Goal: Information Seeking & Learning: Compare options

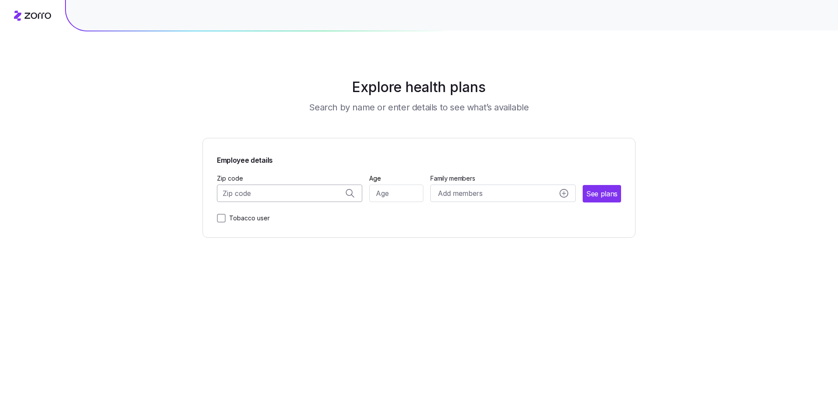
click at [260, 189] on input "Zip code" at bounding box center [289, 193] width 145 height 17
type input "067"
click at [278, 215] on span "06782, [GEOGRAPHIC_DATA], [GEOGRAPHIC_DATA]" at bounding box center [288, 216] width 122 height 11
type input "06782, [GEOGRAPHIC_DATA], [GEOGRAPHIC_DATA]"
click at [390, 196] on input "Age" at bounding box center [396, 193] width 55 height 17
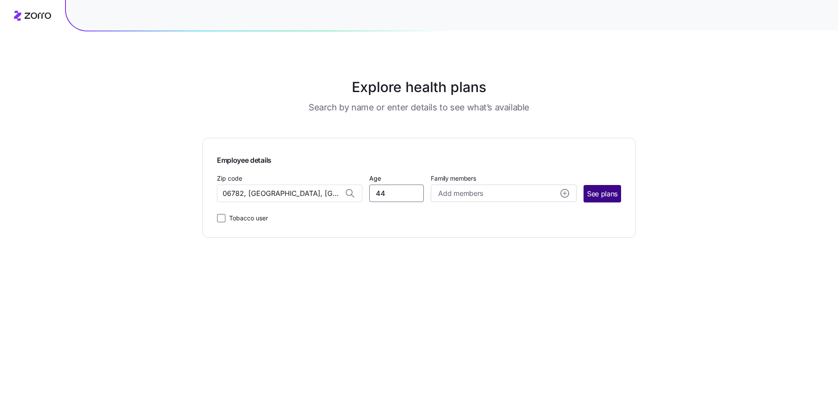
type input "44"
click at [590, 189] on span "See plans" at bounding box center [602, 194] width 31 height 11
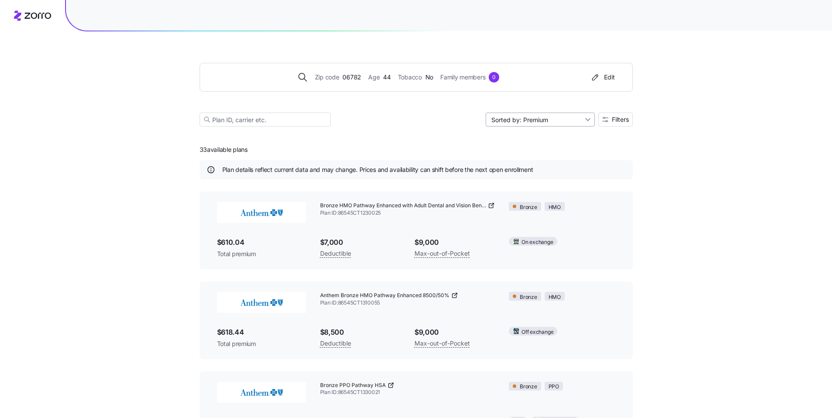
click at [558, 122] on input "Sorted by: Premium" at bounding box center [539, 120] width 109 height 14
click at [527, 155] on div "Deductible" at bounding box center [539, 153] width 102 height 13
type input "Sorted by: Deductible"
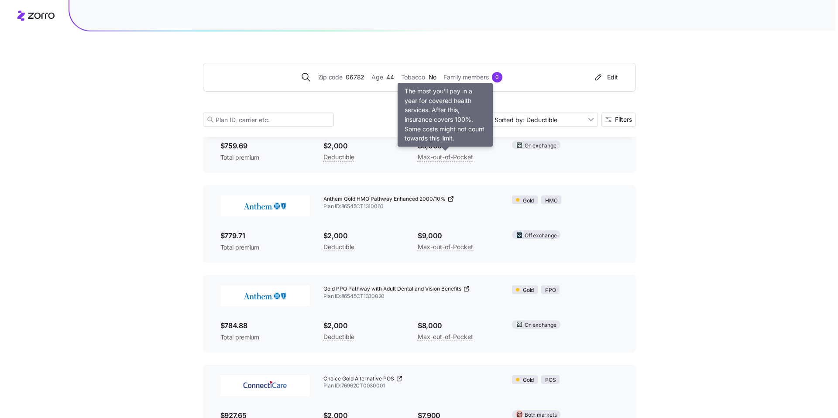
scroll to position [465, 0]
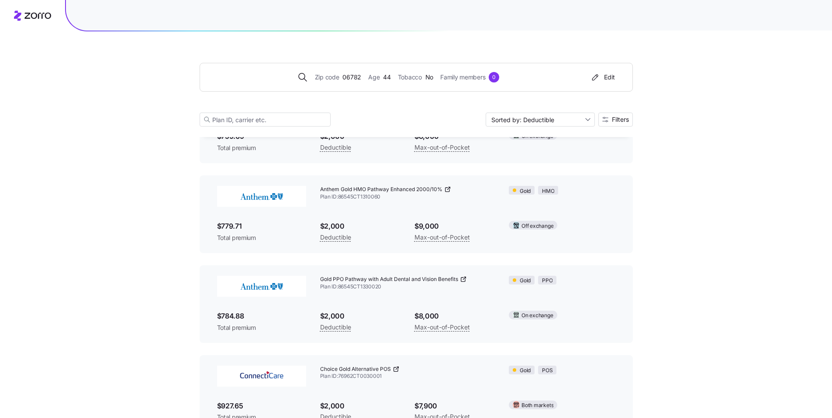
click at [464, 278] on icon at bounding box center [463, 280] width 4 height 4
click at [446, 189] on icon at bounding box center [447, 189] width 7 height 7
click at [614, 124] on button "Filters" at bounding box center [615, 120] width 34 height 14
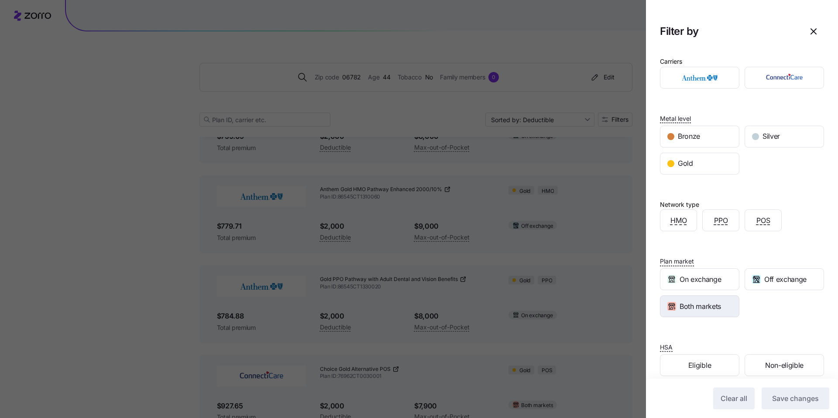
drag, startPoint x: 702, startPoint y: 303, endPoint x: 715, endPoint y: 298, distance: 13.1
click at [702, 303] on span "Both markets" at bounding box center [700, 306] width 41 height 11
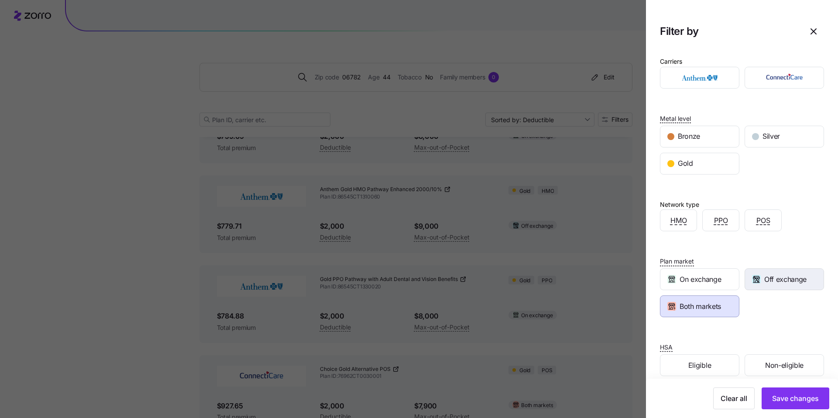
click at [768, 276] on span "Off exchange" at bounding box center [785, 279] width 42 height 11
click at [801, 392] on button "Save changes" at bounding box center [796, 399] width 68 height 22
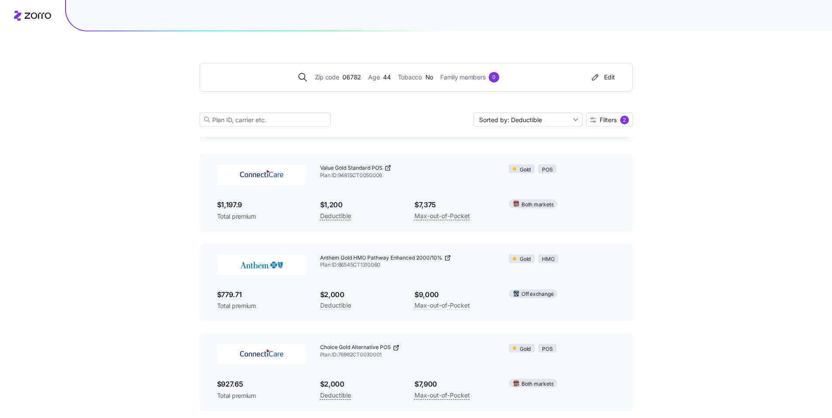
scroll to position [128, 0]
click at [609, 117] on span "Filters" at bounding box center [607, 120] width 17 height 6
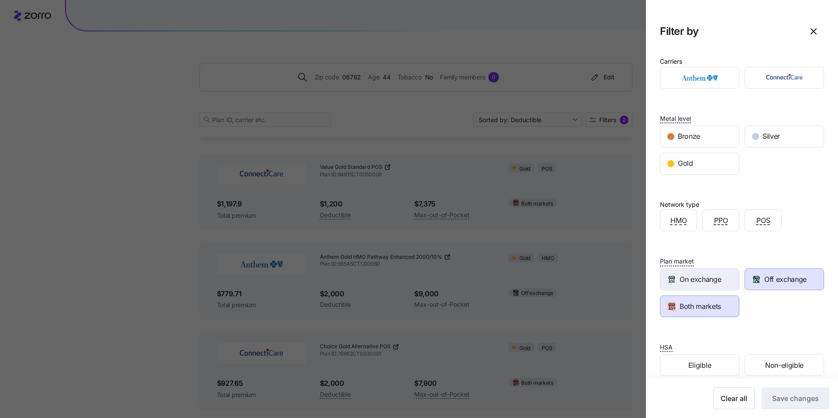
click at [709, 275] on span "On exchange" at bounding box center [700, 279] width 41 height 11
click at [767, 279] on span "Off exchange" at bounding box center [785, 279] width 42 height 11
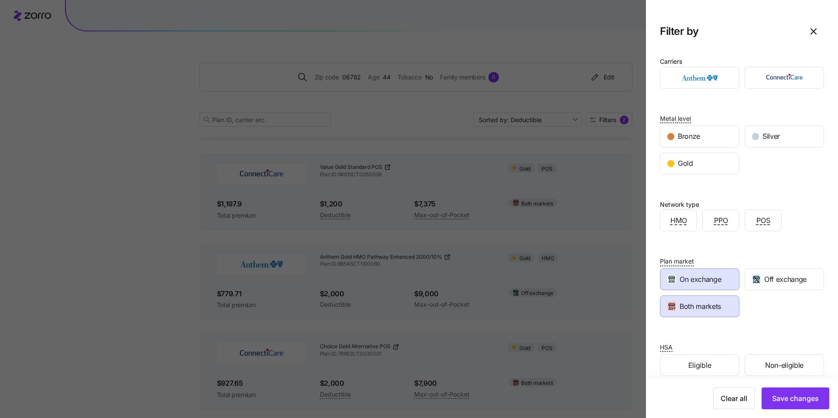
click at [720, 309] on span "Both markets" at bounding box center [700, 306] width 41 height 11
click at [764, 277] on span "Off exchange" at bounding box center [785, 279] width 42 height 11
drag, startPoint x: 730, startPoint y: 303, endPoint x: 737, endPoint y: 310, distance: 10.2
click at [730, 303] on div "Both markets" at bounding box center [700, 306] width 79 height 21
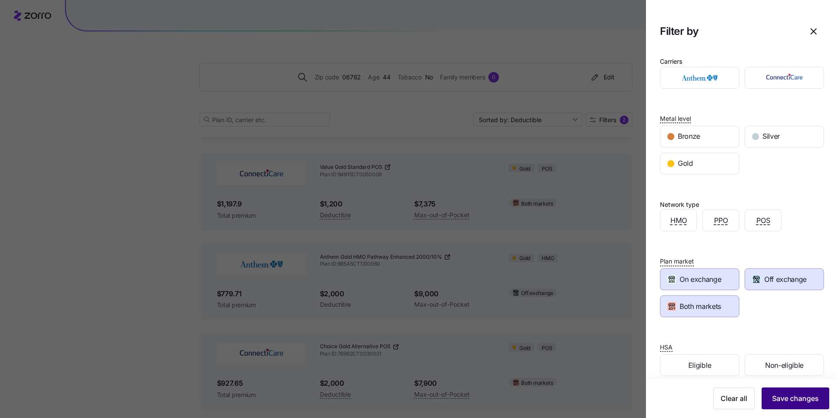
click at [806, 398] on span "Save changes" at bounding box center [795, 398] width 47 height 10
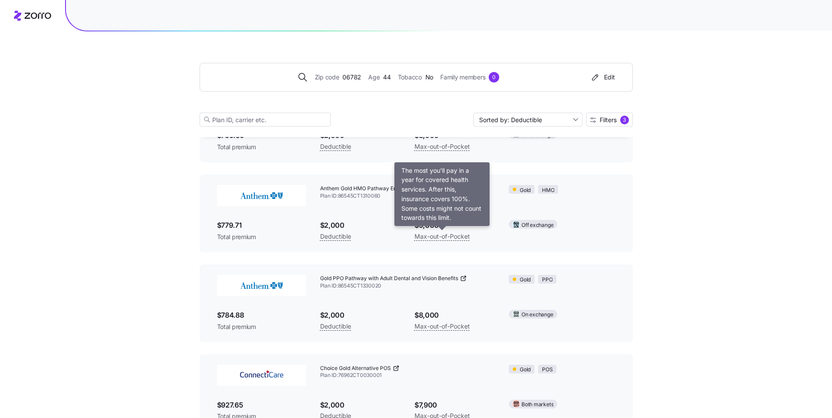
scroll to position [470, 0]
